Goal: Task Accomplishment & Management: Use online tool/utility

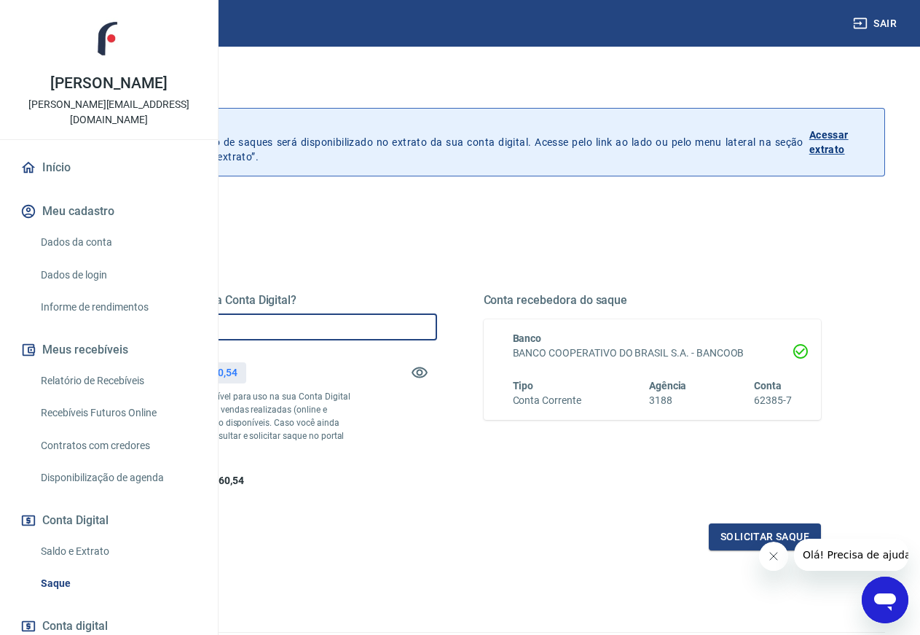
drag, startPoint x: 176, startPoint y: 326, endPoint x: 168, endPoint y: 325, distance: 8.1
click at [168, 325] on input "R$ 0,00" at bounding box center [268, 326] width 338 height 27
type input "R$ 10.000,00"
click at [717, 550] on button "Solicitar saque" at bounding box center [765, 536] width 112 height 27
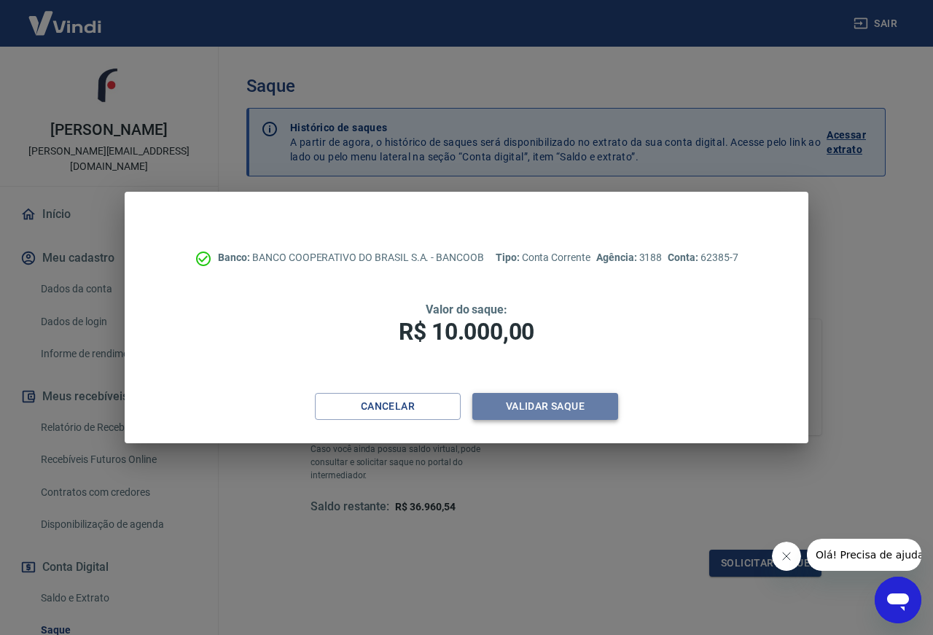
click at [536, 409] on button "Validar saque" at bounding box center [545, 406] width 146 height 27
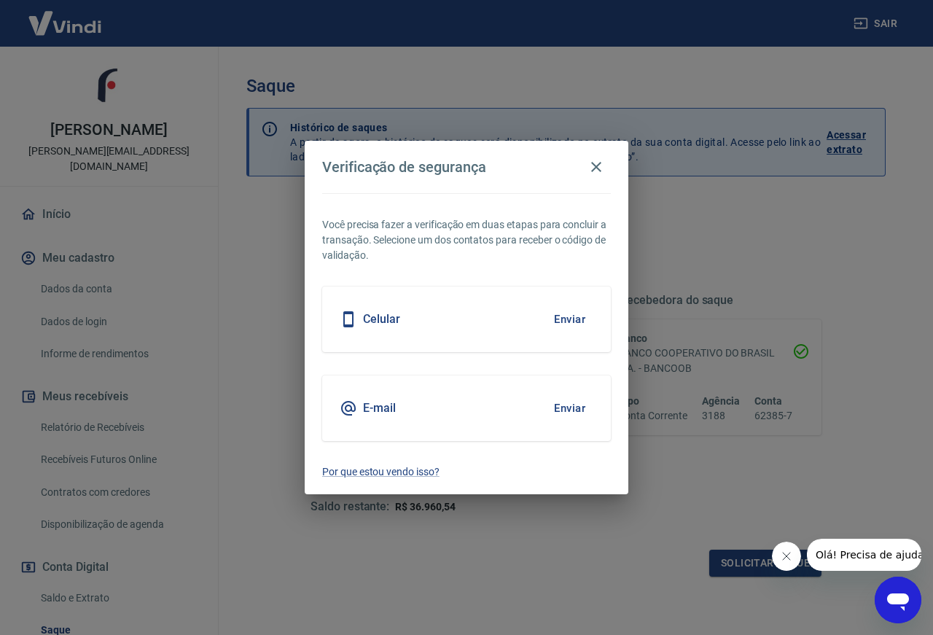
click at [552, 316] on button "Enviar" at bounding box center [569, 319] width 47 height 31
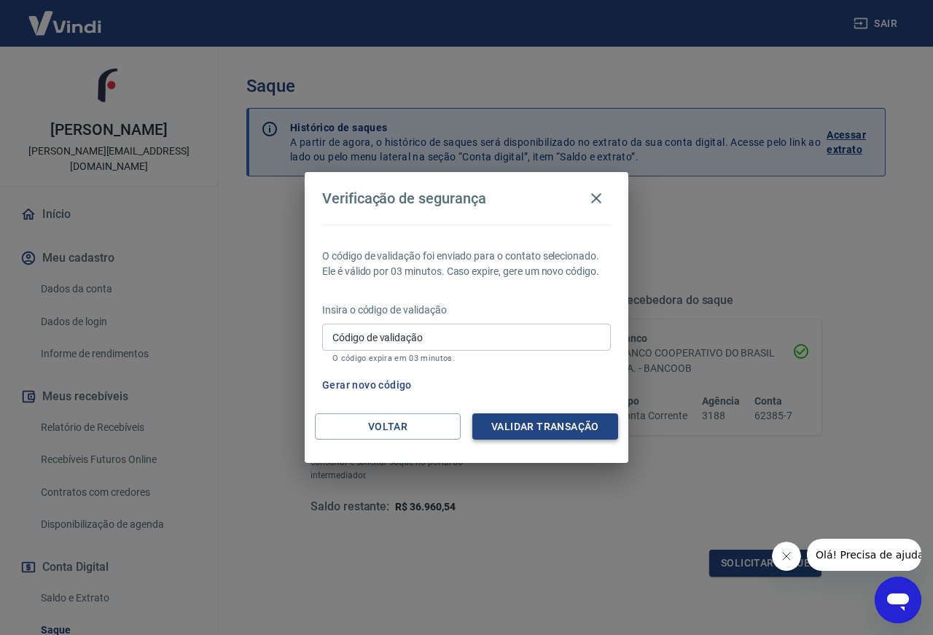
click at [566, 318] on div "Insira o código de validação Código de validação Código de validação O código e…" at bounding box center [466, 333] width 289 height 63
click at [463, 334] on input "Código de validação" at bounding box center [466, 337] width 289 height 27
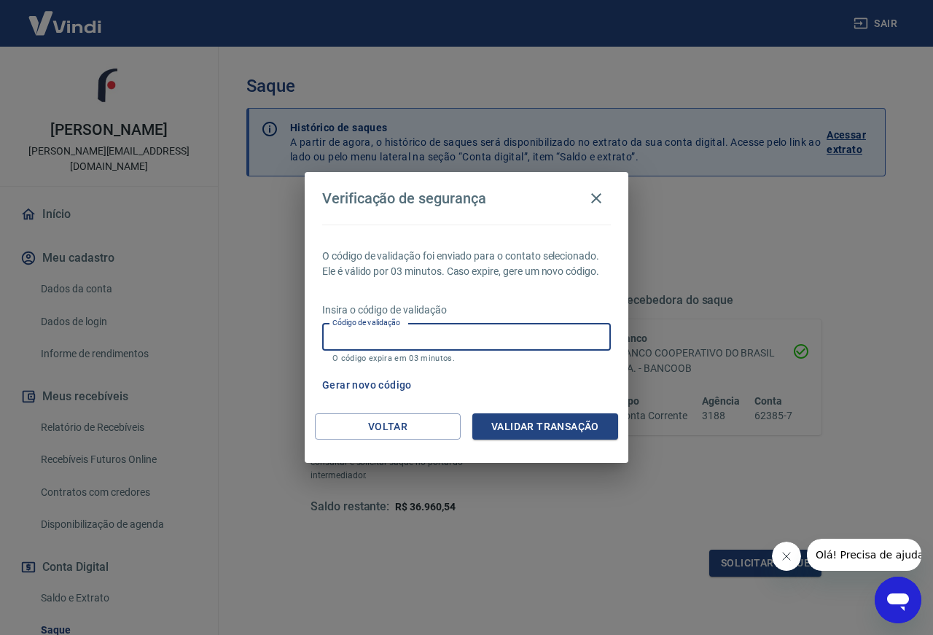
click at [463, 334] on input "Código de validação" at bounding box center [466, 337] width 289 height 27
type input "833729"
click at [581, 432] on button "Validar transação" at bounding box center [545, 426] width 146 height 27
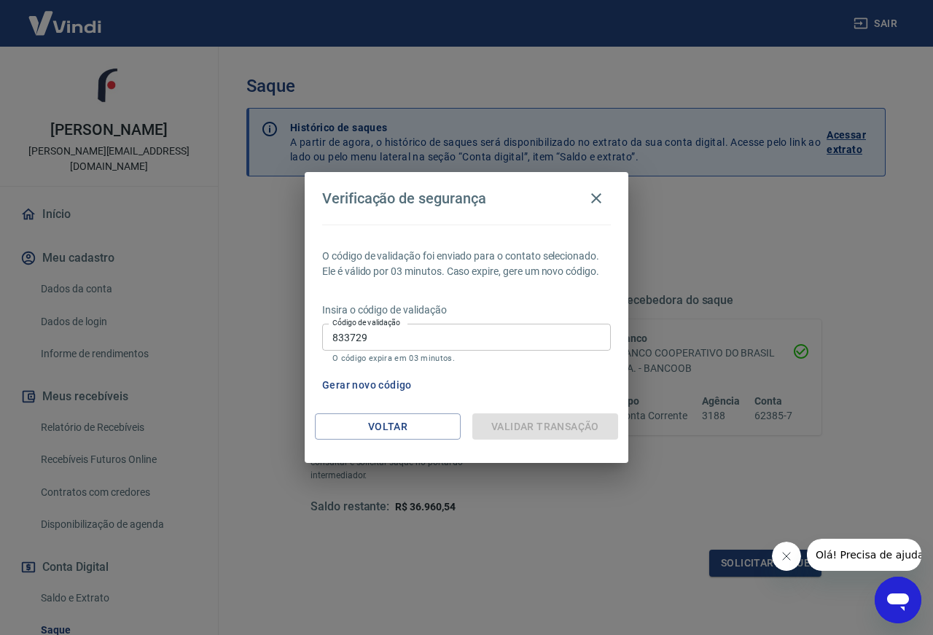
click at [785, 560] on icon "Fechar mensagem da empresa" at bounding box center [786, 556] width 12 height 12
click at [516, 231] on div "O código de validação foi enviado para o contato selecionado. Ele é válido por …" at bounding box center [467, 318] width 324 height 189
click at [461, 385] on div "Gerar novo código" at bounding box center [463, 385] width 294 height 27
click at [526, 431] on div "Validar transação" at bounding box center [545, 426] width 146 height 27
click at [596, 199] on icon "button" at bounding box center [596, 198] width 10 height 10
